Goal: Find specific page/section: Find specific page/section

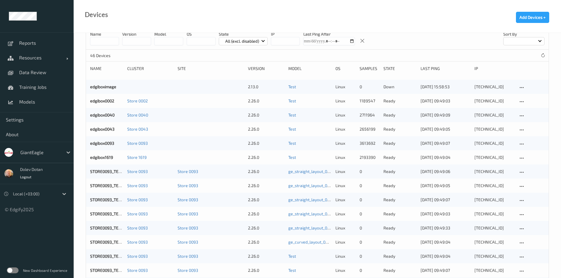
scroll to position [12, 0]
click at [11, 269] on label at bounding box center [13, 270] width 12 height 6
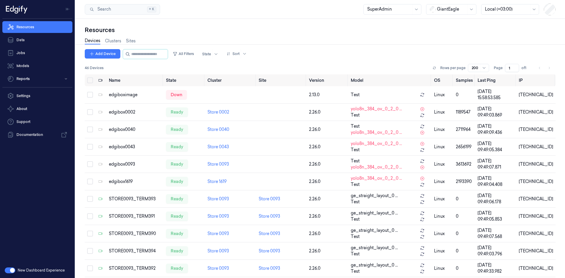
click at [454, 7] on div at bounding box center [451, 9] width 29 height 6
click at [450, 20] on div "DollarGeneral" at bounding box center [448, 22] width 36 height 6
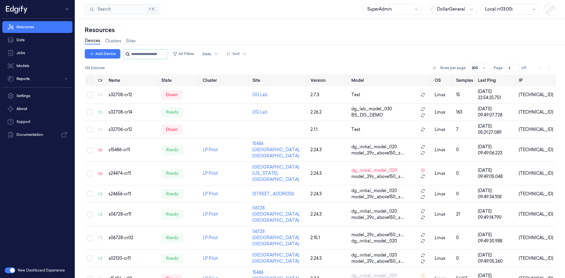
click at [143, 54] on input "string" at bounding box center [148, 53] width 35 height 9
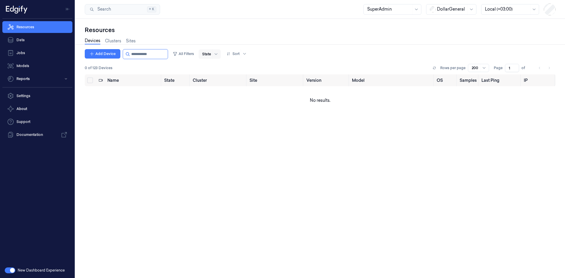
type input "**********"
click at [211, 52] on div at bounding box center [206, 53] width 9 height 5
click at [214, 115] on div "All" at bounding box center [233, 115] width 51 height 6
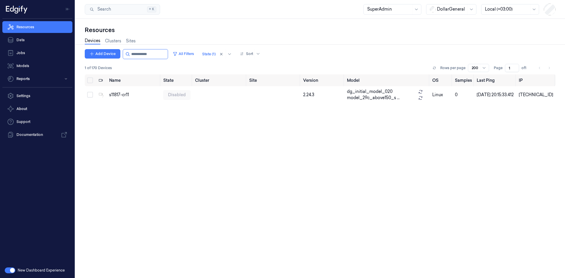
click at [162, 124] on div "Name State Cluster Site Version Model OS Samples Last Ping IP s11817-cr11 disab…" at bounding box center [320, 173] width 471 height 199
click at [33, 42] on link "Data" at bounding box center [37, 40] width 70 height 12
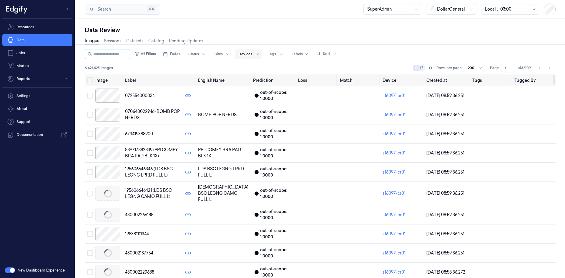
click at [252, 51] on div "Devices" at bounding box center [245, 53] width 14 height 9
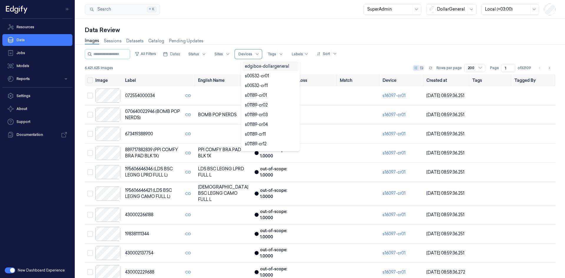
paste input ""Non-scan detector: Invalid model config - using default config |"
type input ""Non-scan detector: Invalid model config - using default config |"
click at [254, 36] on div "Images Sessions Datasets Catalog Pending Updates" at bounding box center [320, 41] width 471 height 15
